Goal: Task Accomplishment & Management: Manage account settings

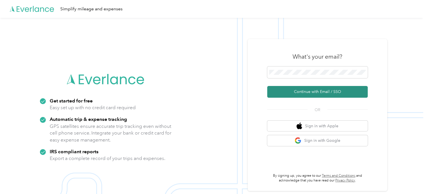
click at [292, 96] on button "Continue with Email / SSO" at bounding box center [317, 92] width 100 height 12
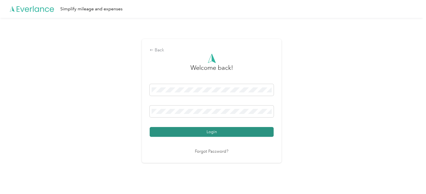
click at [195, 135] on button "Login" at bounding box center [212, 132] width 124 height 10
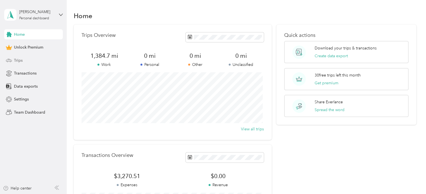
click at [22, 61] on span "Trips" at bounding box center [18, 60] width 9 height 6
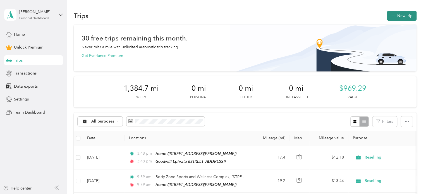
click at [401, 17] on button "New trip" at bounding box center [402, 16] width 30 height 10
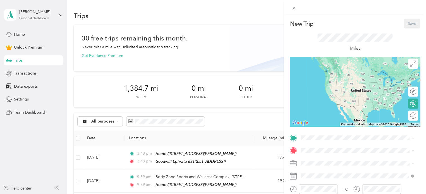
click at [322, 92] on strong "Home" at bounding box center [316, 89] width 11 height 5
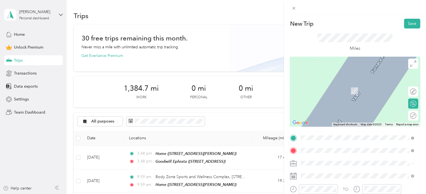
click at [336, 80] on span "Blue Bell [US_STATE], [GEOGRAPHIC_DATA]" at bounding box center [342, 85] width 63 height 10
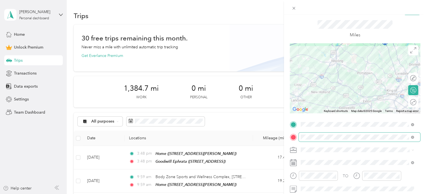
scroll to position [14, 0]
click at [330, 105] on span "Blue Ball [US_STATE], [GEOGRAPHIC_DATA]" at bounding box center [342, 102] width 63 height 10
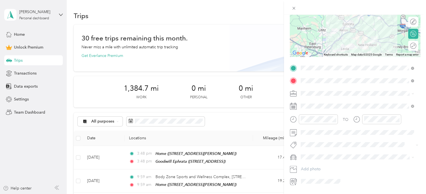
scroll to position [71, 0]
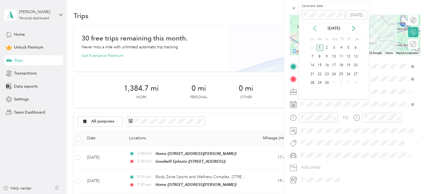
click at [314, 28] on icon at bounding box center [314, 28] width 3 height 5
click at [348, 84] on div "29" at bounding box center [348, 83] width 7 height 7
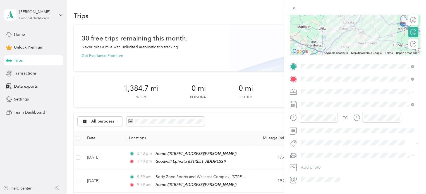
scroll to position [86, 0]
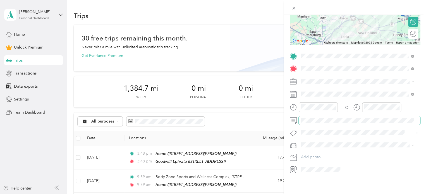
click at [307, 119] on span at bounding box center [359, 120] width 121 height 9
click at [317, 80] on span at bounding box center [359, 81] width 121 height 9
click at [311, 89] on li "Work" at bounding box center [357, 87] width 117 height 10
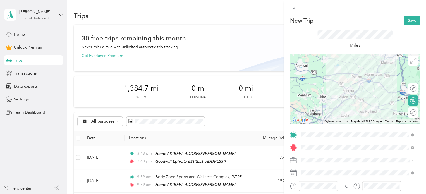
scroll to position [0, 0]
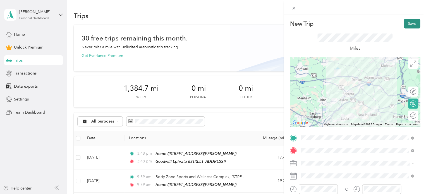
click at [406, 23] on button "Save" at bounding box center [412, 24] width 16 height 10
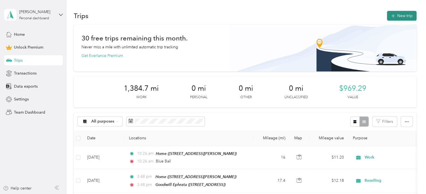
click at [395, 12] on button "New trip" at bounding box center [402, 16] width 30 height 10
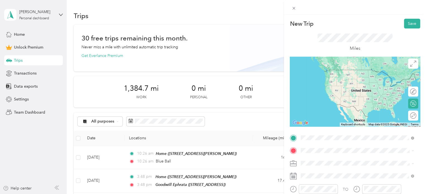
click at [329, 70] on span "Blue Ball [US_STATE], [GEOGRAPHIC_DATA]" at bounding box center [342, 72] width 63 height 10
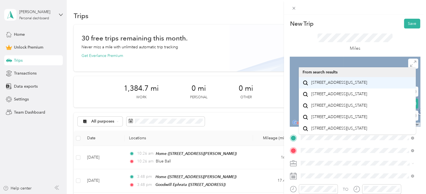
click at [343, 85] on span "[STREET_ADDRESS][US_STATE]" at bounding box center [339, 82] width 56 height 5
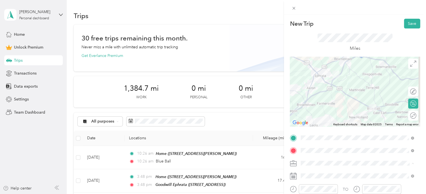
click at [317, 87] on div "Work" at bounding box center [357, 85] width 109 height 6
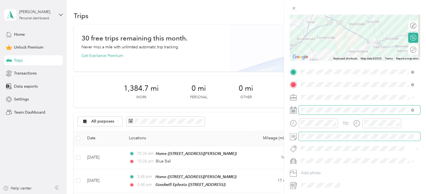
scroll to position [64, 0]
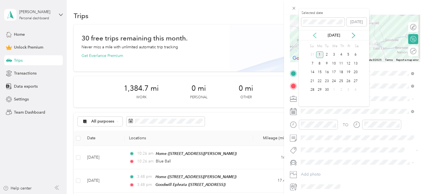
click at [315, 35] on icon at bounding box center [315, 36] width 6 height 6
click at [348, 90] on div "29" at bounding box center [348, 90] width 7 height 7
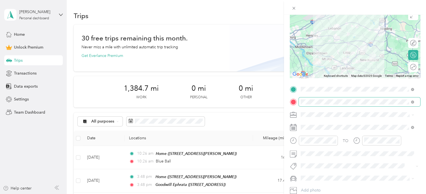
scroll to position [0, 0]
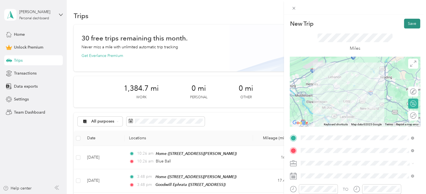
click at [408, 25] on button "Save" at bounding box center [412, 24] width 16 height 10
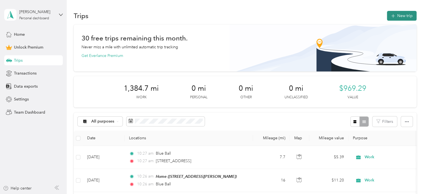
click at [405, 15] on button "New trip" at bounding box center [402, 16] width 30 height 10
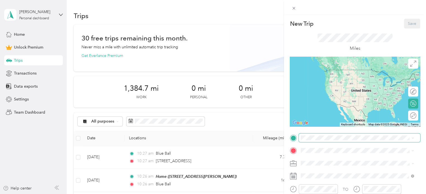
click at [314, 142] on span at bounding box center [359, 137] width 121 height 9
click at [330, 71] on span "[STREET_ADDRESS][US_STATE]" at bounding box center [339, 69] width 56 height 5
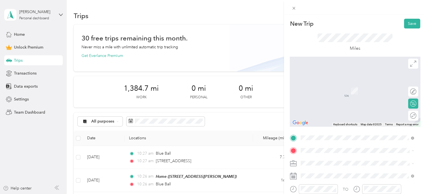
click at [323, 111] on span "[STREET_ADDRESS][PERSON_NAME]" at bounding box center [344, 108] width 66 height 5
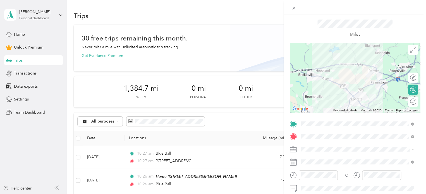
scroll to position [17, 0]
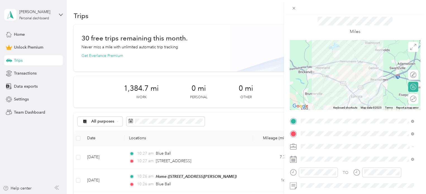
click at [315, 69] on div "Work" at bounding box center [357, 68] width 109 height 6
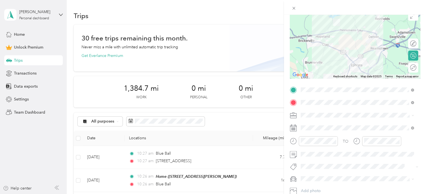
scroll to position [48, 0]
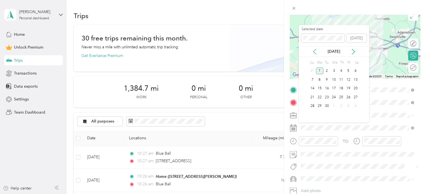
click at [315, 50] on icon at bounding box center [315, 52] width 6 height 6
click at [349, 105] on div "29" at bounding box center [348, 106] width 7 height 7
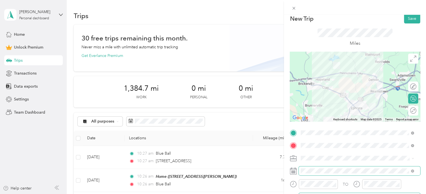
scroll to position [0, 0]
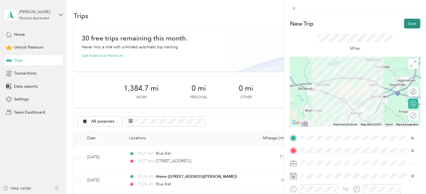
click at [406, 23] on button "Save" at bounding box center [412, 24] width 16 height 10
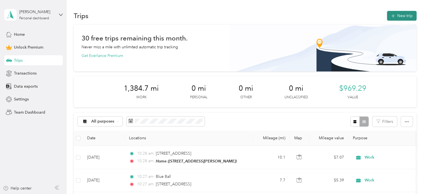
click at [398, 16] on button "New trip" at bounding box center [402, 16] width 30 height 10
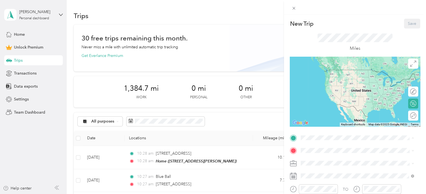
click at [331, 98] on span "[STREET_ADDRESS][PERSON_NAME]" at bounding box center [344, 95] width 66 height 5
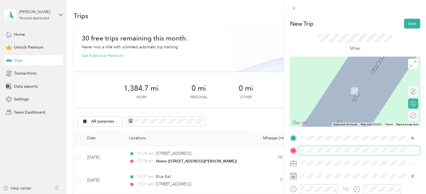
click at [312, 154] on span at bounding box center [359, 150] width 121 height 9
click at [329, 85] on span "[GEOGRAPHIC_DATA] [US_STATE], [GEOGRAPHIC_DATA]" at bounding box center [342, 85] width 63 height 10
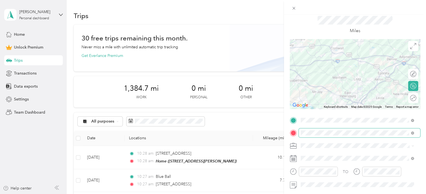
scroll to position [22, 0]
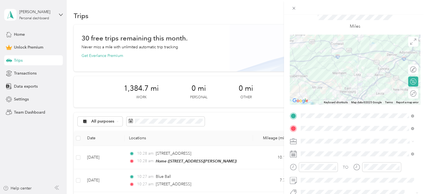
click at [306, 143] on span at bounding box center [359, 141] width 121 height 9
click at [292, 142] on icon at bounding box center [293, 143] width 6 height 2
click at [318, 61] on div "Work" at bounding box center [357, 63] width 109 height 6
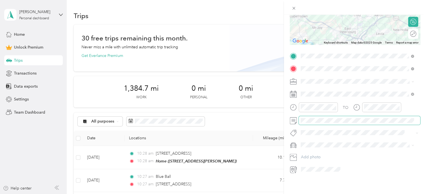
scroll to position [0, 0]
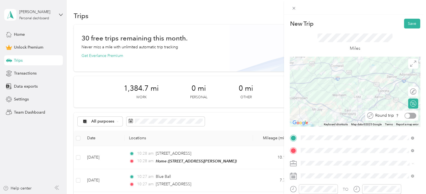
click at [407, 117] on div at bounding box center [410, 116] width 12 height 6
click at [411, 115] on div at bounding box center [413, 115] width 5 height 5
click at [407, 115] on div at bounding box center [410, 116] width 12 height 6
click at [410, 23] on button "Save" at bounding box center [412, 24] width 16 height 10
